Goal: Information Seeking & Learning: Check status

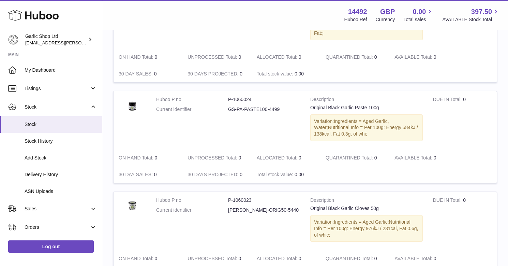
scroll to position [461, 0]
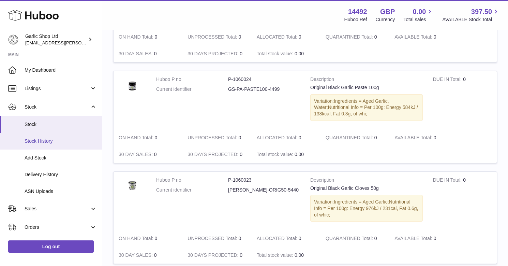
click at [53, 138] on span "Stock History" at bounding box center [61, 141] width 72 height 6
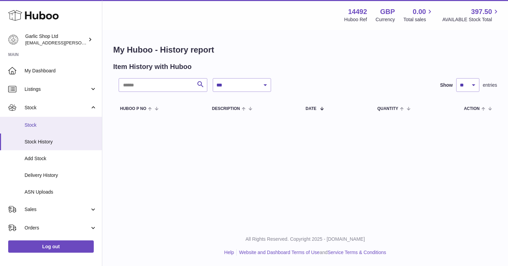
click at [48, 123] on span "Stock" at bounding box center [61, 125] width 72 height 6
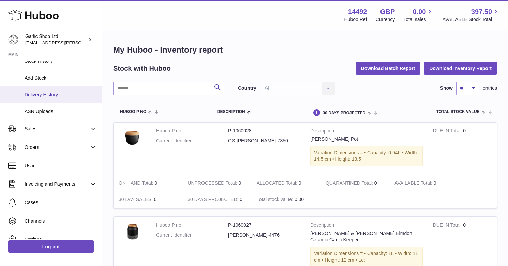
scroll to position [86, 0]
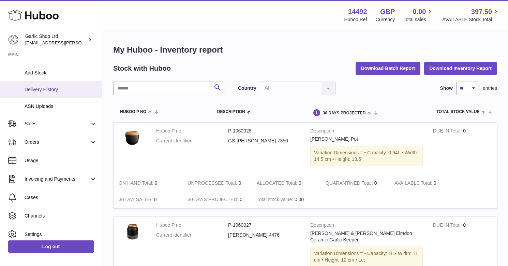
click at [58, 86] on span "Delivery History" at bounding box center [61, 89] width 72 height 6
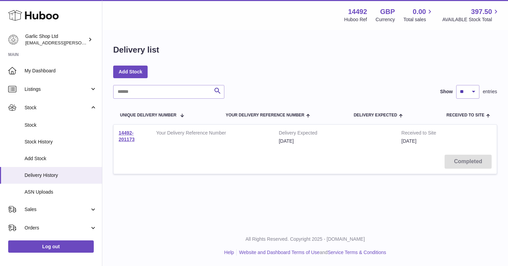
click at [406, 141] on span "10th Oct 2025" at bounding box center [409, 140] width 15 height 5
click at [125, 135] on td "14492-201173" at bounding box center [133, 137] width 38 height 25
click at [126, 136] on link "14492-201173" at bounding box center [127, 136] width 16 height 12
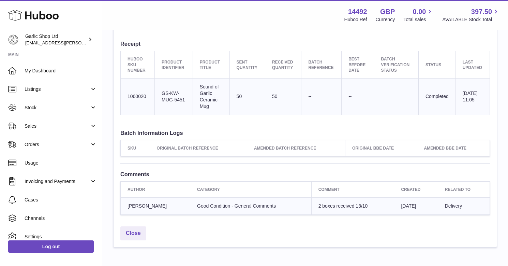
scroll to position [239, 0]
click at [344, 202] on span "2 boxes received 13/10" at bounding box center [343, 204] width 49 height 5
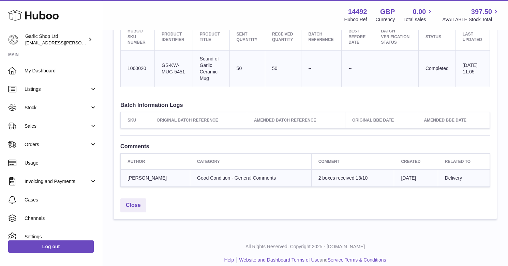
scroll to position [266, 0]
click at [340, 175] on span "2 boxes received 13/10" at bounding box center [343, 177] width 49 height 5
click at [351, 175] on span "2 boxes received 13/10" at bounding box center [343, 177] width 49 height 5
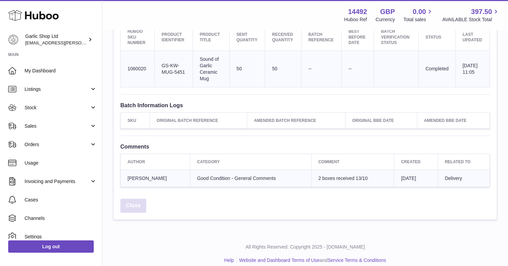
click at [134, 199] on link "Close" at bounding box center [133, 206] width 26 height 14
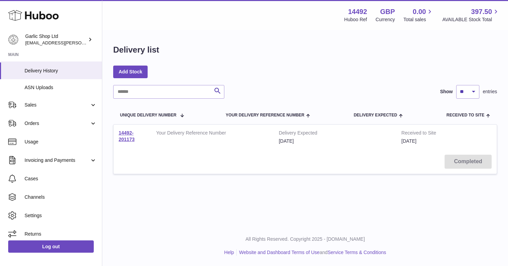
scroll to position [46, 0]
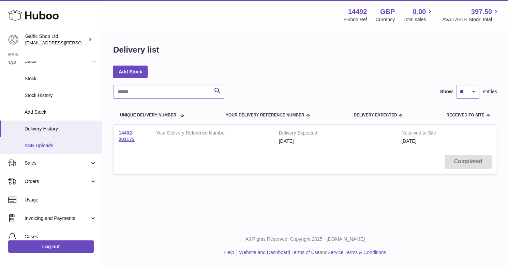
click at [46, 146] on link "ASN Uploads" at bounding box center [51, 145] width 102 height 17
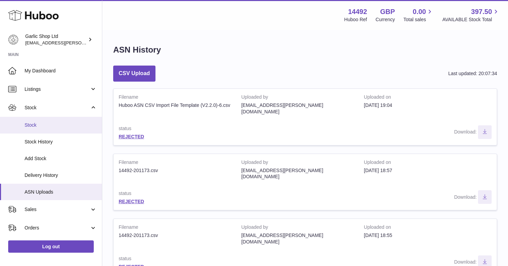
click at [47, 125] on span "Stock" at bounding box center [61, 125] width 72 height 6
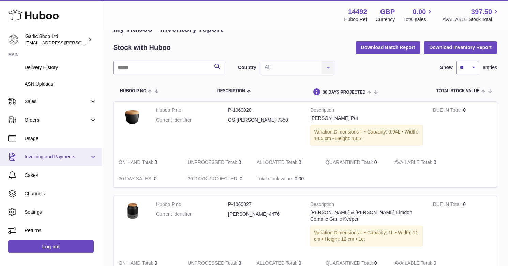
scroll to position [107, 0]
click at [77, 152] on link "Invoicing and Payments" at bounding box center [51, 157] width 102 height 18
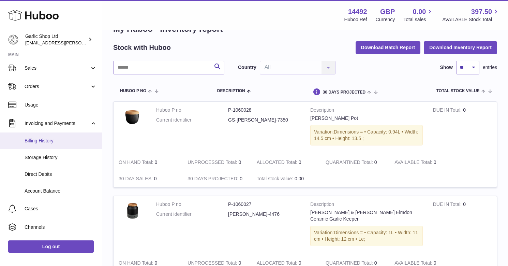
scroll to position [143, 0]
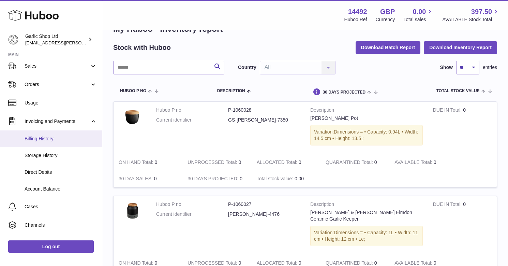
click at [69, 130] on link "Billing History" at bounding box center [51, 138] width 102 height 17
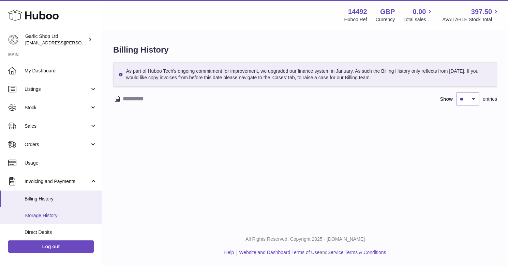
click at [54, 209] on link "Storage History" at bounding box center [51, 215] width 102 height 17
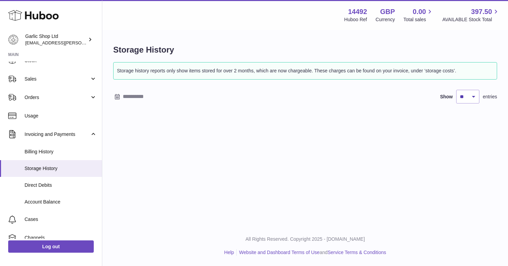
scroll to position [48, 0]
click at [57, 184] on span "Direct Debits" at bounding box center [61, 184] width 72 height 6
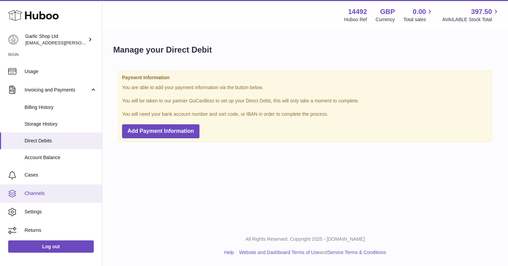
scroll to position [91, 0]
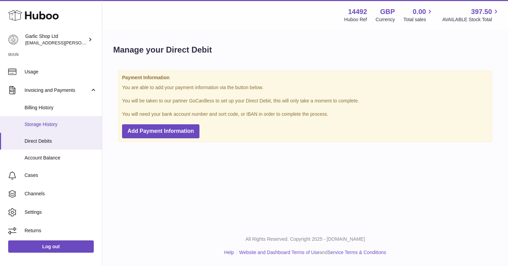
click at [71, 123] on span "Storage History" at bounding box center [61, 124] width 72 height 6
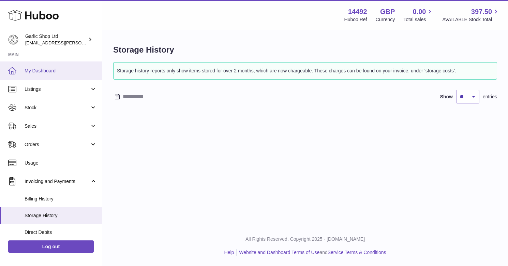
click at [70, 68] on span "My Dashboard" at bounding box center [61, 71] width 72 height 6
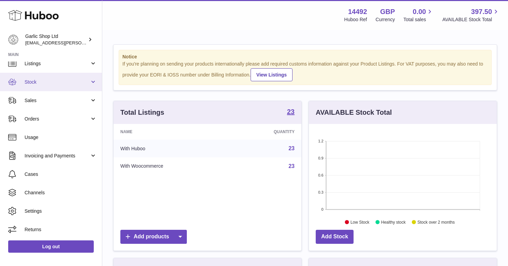
click at [58, 75] on link "Stock" at bounding box center [51, 82] width 102 height 18
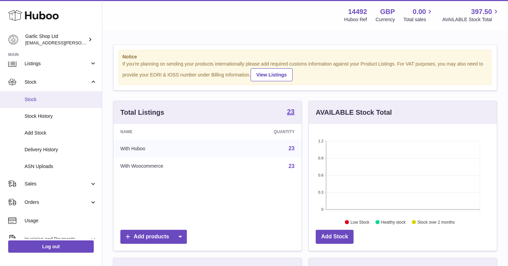
click at [55, 100] on span "Stock" at bounding box center [61, 99] width 72 height 6
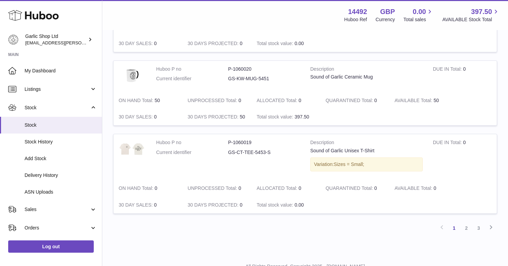
scroll to position [887, 0]
click at [333, 98] on strong "QUARANTINED Total" at bounding box center [350, 101] width 49 height 7
click at [337, 98] on strong "QUARANTINED Total" at bounding box center [350, 101] width 49 height 7
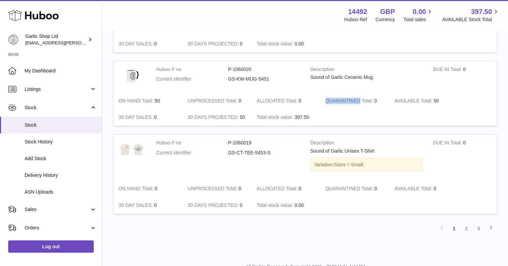
click at [337, 98] on strong "QUARANTINED Total" at bounding box center [350, 101] width 49 height 7
click at [274, 98] on strong "ALLOCATED Total" at bounding box center [278, 101] width 42 height 7
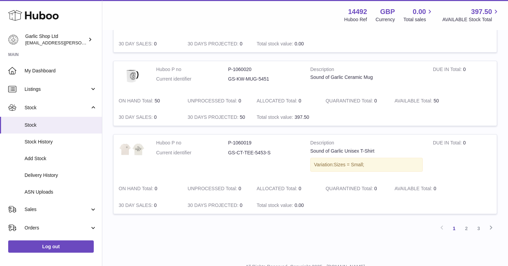
click at [347, 98] on strong "QUARANTINED Total" at bounding box center [350, 101] width 49 height 7
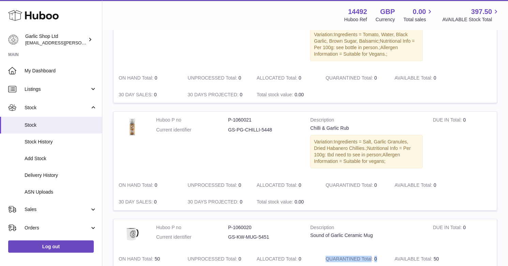
scroll to position [804, 0]
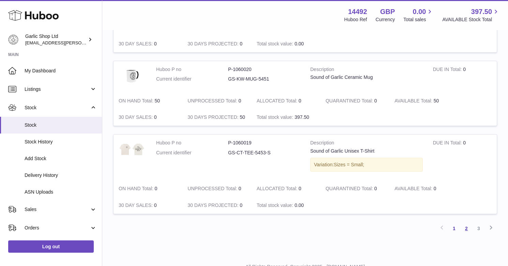
click at [466, 222] on link "2" at bounding box center [467, 228] width 12 height 12
